Goal: Transaction & Acquisition: Purchase product/service

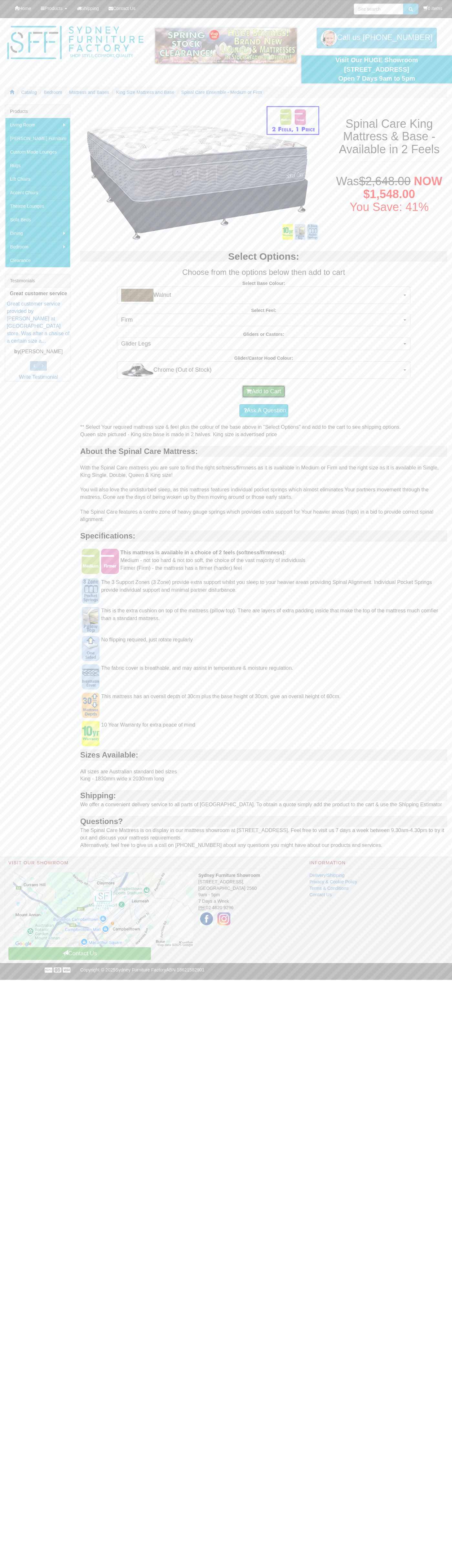
click at [264, 391] on button "Add to Cart" at bounding box center [263, 391] width 43 height 13
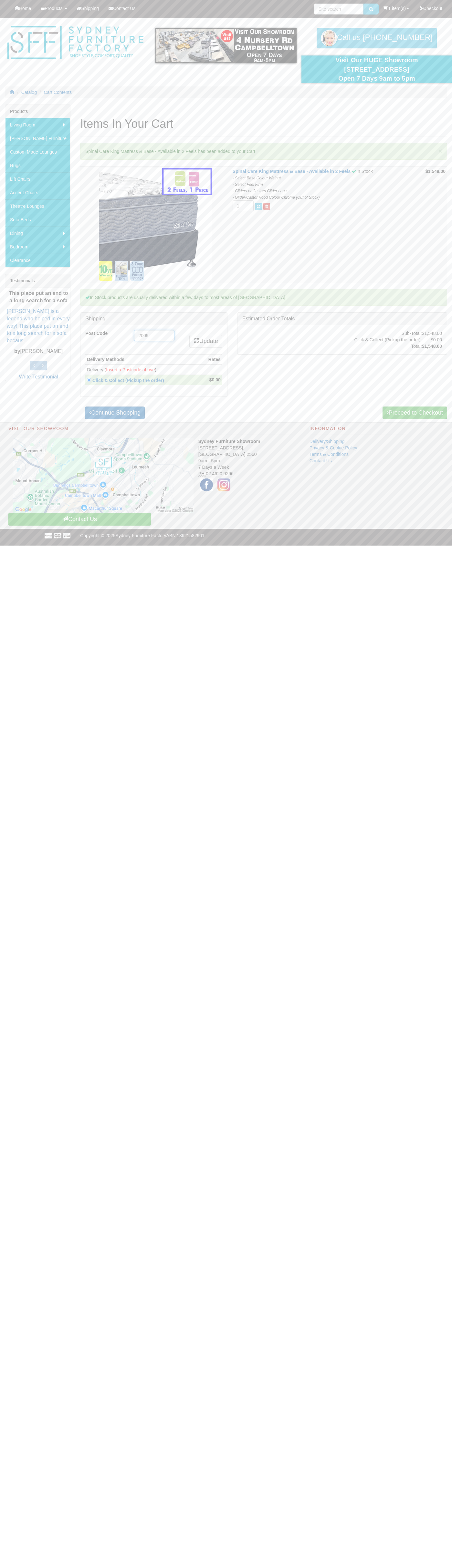
click at [154, 335] on input "2009" at bounding box center [154, 335] width 40 height 11
type input "2009"
click at [205, 341] on link "Update" at bounding box center [206, 341] width 33 height 13
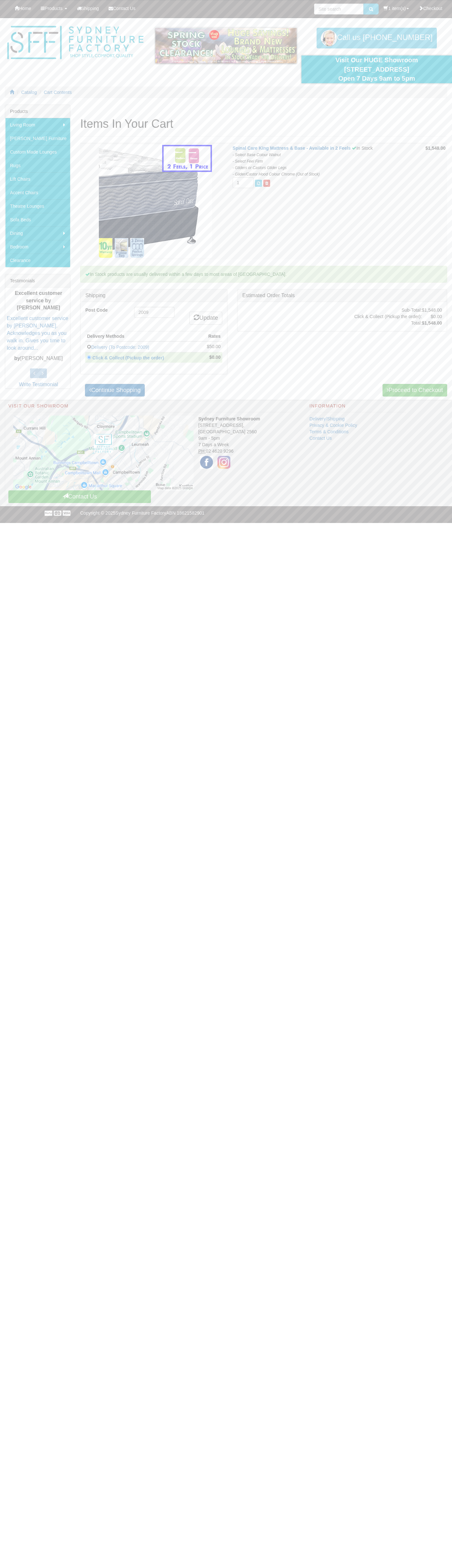
click at [89, 346] on input "radio" at bounding box center [89, 346] width 4 height 4
click at [142, 347] on link "Delivery (To Postcode: 2009)" at bounding box center [119, 347] width 58 height 5
click at [149, 346] on link "Delivery (To Postcode: 2009)" at bounding box center [119, 347] width 58 height 5
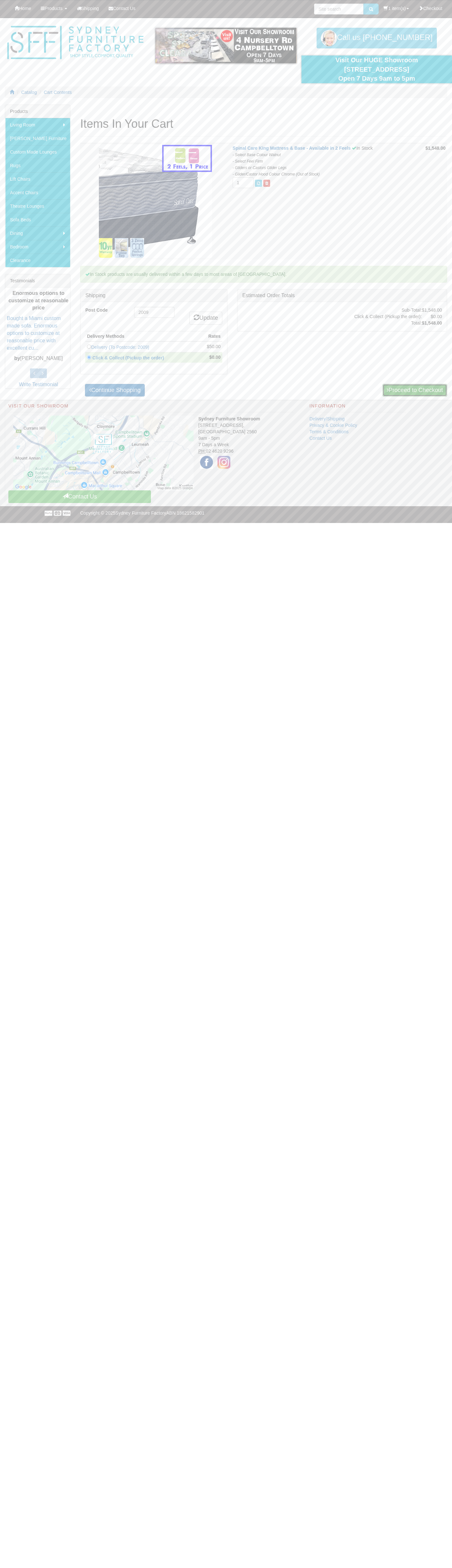
click at [414, 390] on link "Proceed to Checkout" at bounding box center [415, 390] width 65 height 13
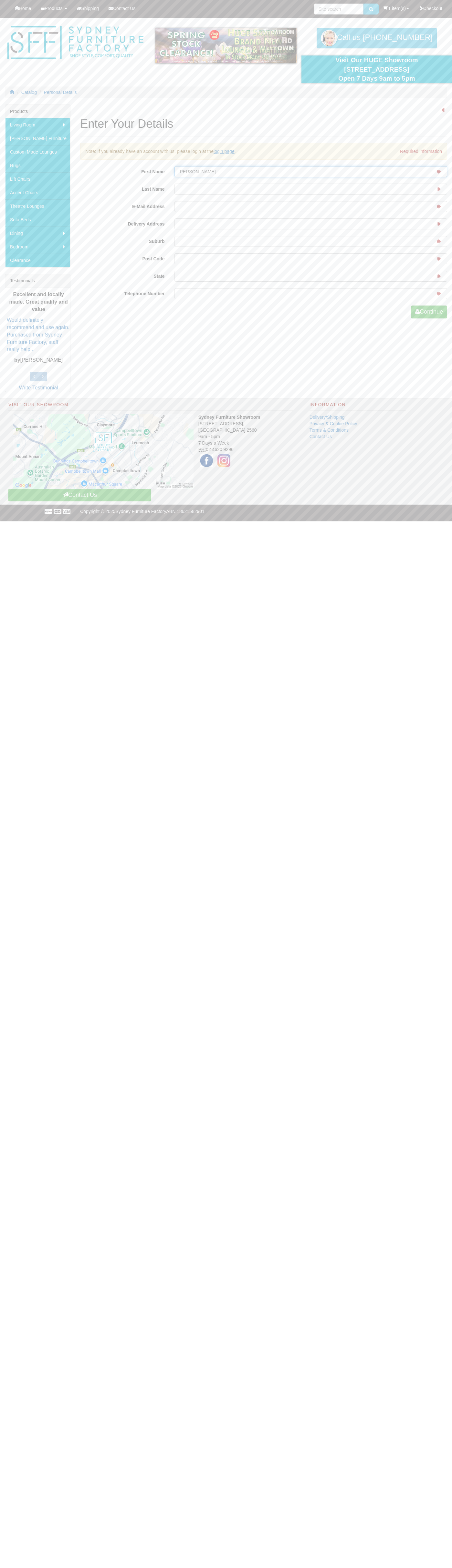
type input "[PERSON_NAME]"
type input "[EMAIL_ADDRESS][DOMAIN_NAME]"
type input "pyrmont"
type input "2009"
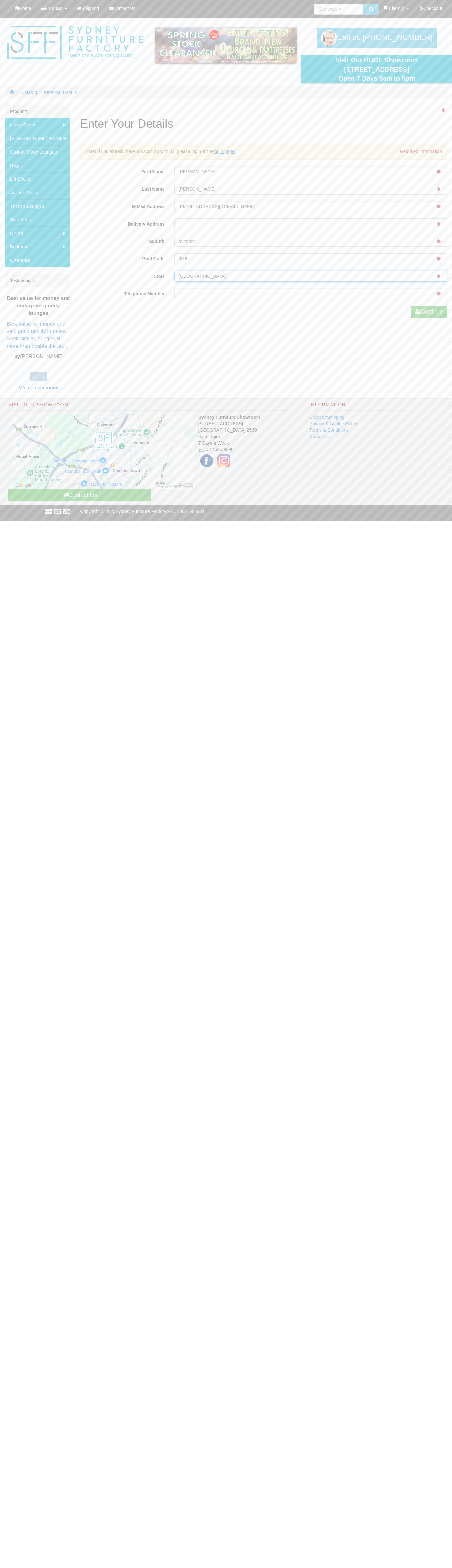
type input "nsw"
type input "0293744000"
click at [428, 312] on button "Continue" at bounding box center [428, 312] width 36 height 13
type input "John"
type input "Smith"
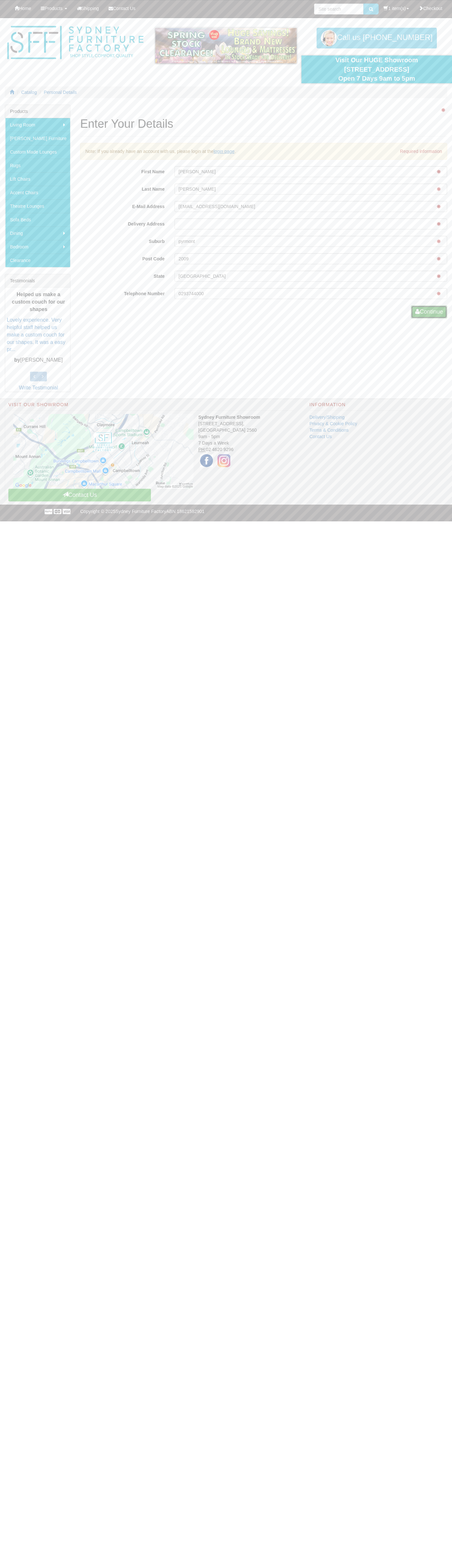
click at [428, 312] on button "Continue" at bounding box center [428, 312] width 36 height 13
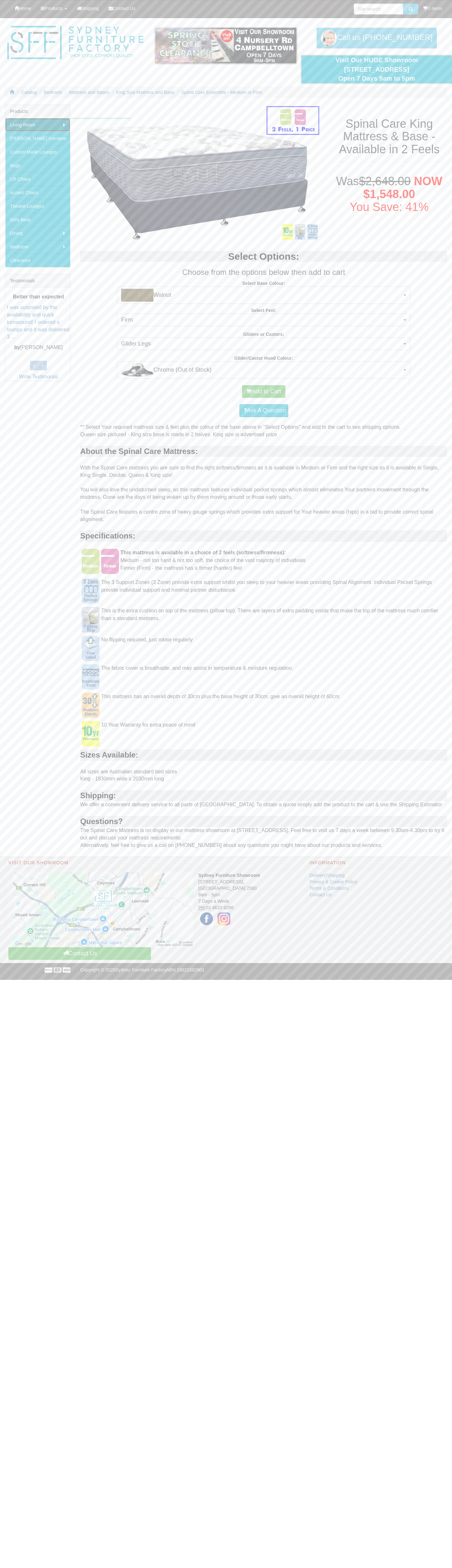
click at [38, 125] on link "Living Room" at bounding box center [37, 125] width 65 height 13
click at [101, 166] on link "Corner Modular Lounges" at bounding box center [101, 166] width 61 height 13
click at [38, 233] on link "Dining" at bounding box center [37, 233] width 65 height 13
click at [97, 233] on link "Dining Chairs" at bounding box center [97, 233] width 54 height 13
click at [38, 247] on link "Bedroom" at bounding box center [37, 247] width 65 height 13
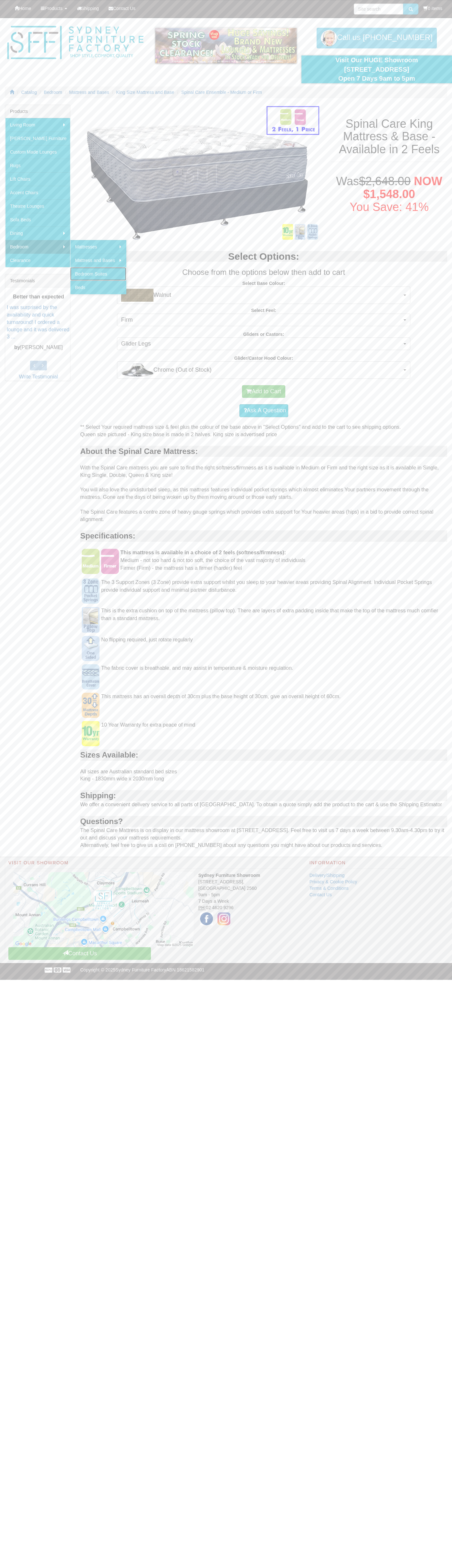
click at [99, 274] on link "Bedroom Suites" at bounding box center [98, 274] width 56 height 13
click at [264, 358] on strong "Glider/Castor Hood Colour:" at bounding box center [263, 358] width 58 height 5
click at [38, 247] on link "Bedroom" at bounding box center [37, 247] width 65 height 13
click at [264, 391] on button "Add to Cart" at bounding box center [263, 391] width 43 height 13
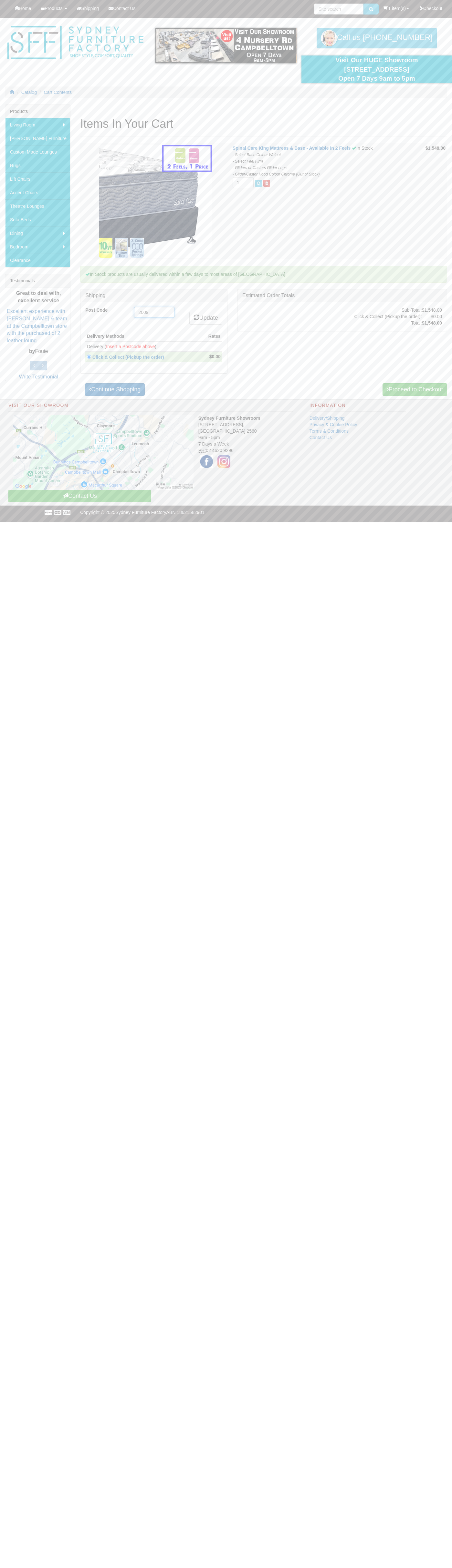
click at [154, 312] on input "2009" at bounding box center [154, 312] width 40 height 11
type input "2009"
click at [205, 318] on link "Update" at bounding box center [206, 318] width 33 height 13
click at [89, 346] on input "radio" at bounding box center [89, 346] width 4 height 4
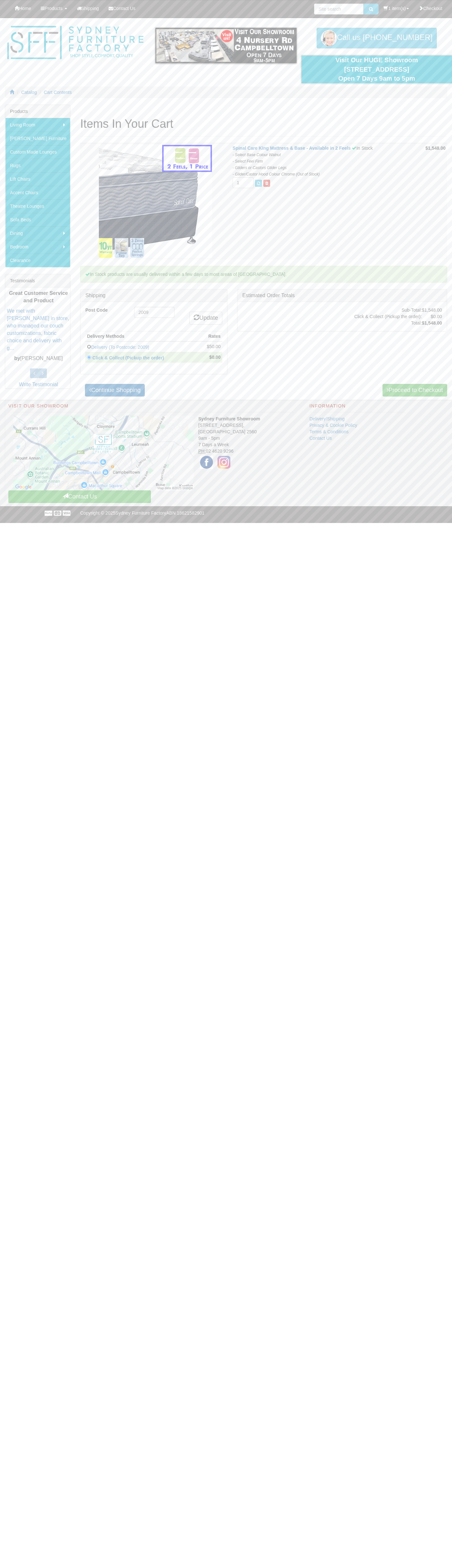
click at [89, 346] on input "radio" at bounding box center [89, 346] width 4 height 4
click at [142, 347] on link "Delivery (To Postcode: 2009)" at bounding box center [119, 347] width 58 height 5
click at [149, 346] on link "Delivery (To Postcode: 2009)" at bounding box center [119, 347] width 58 height 5
click at [414, 390] on link "Proceed to Checkout" at bounding box center [415, 390] width 65 height 13
